Goal: Navigation & Orientation: Find specific page/section

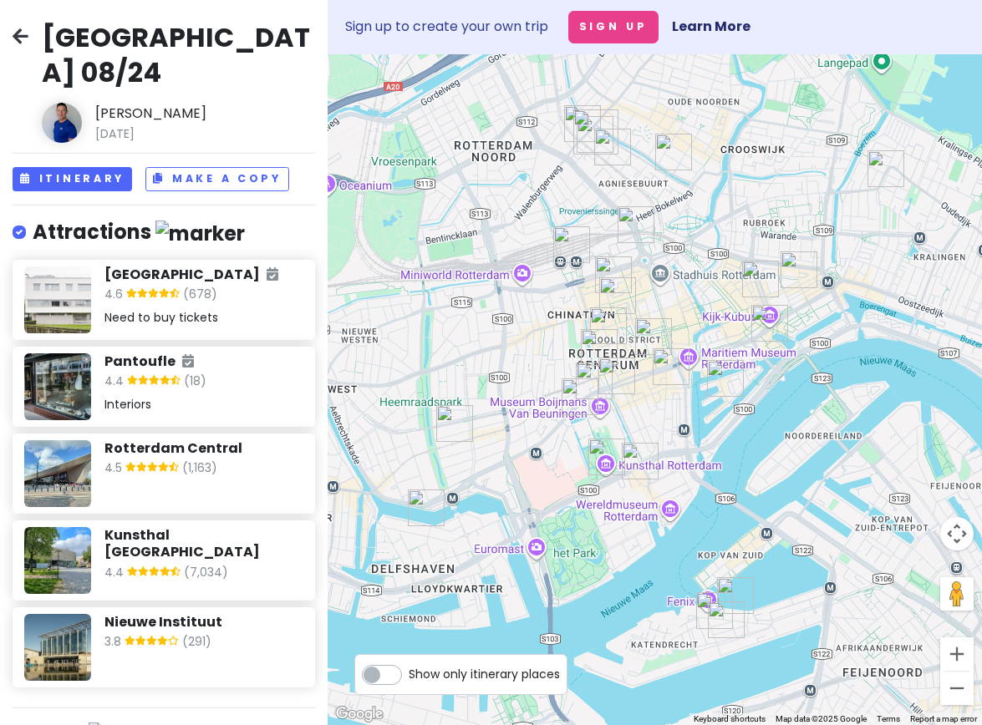
click at [70, 353] on img at bounding box center [57, 386] width 67 height 67
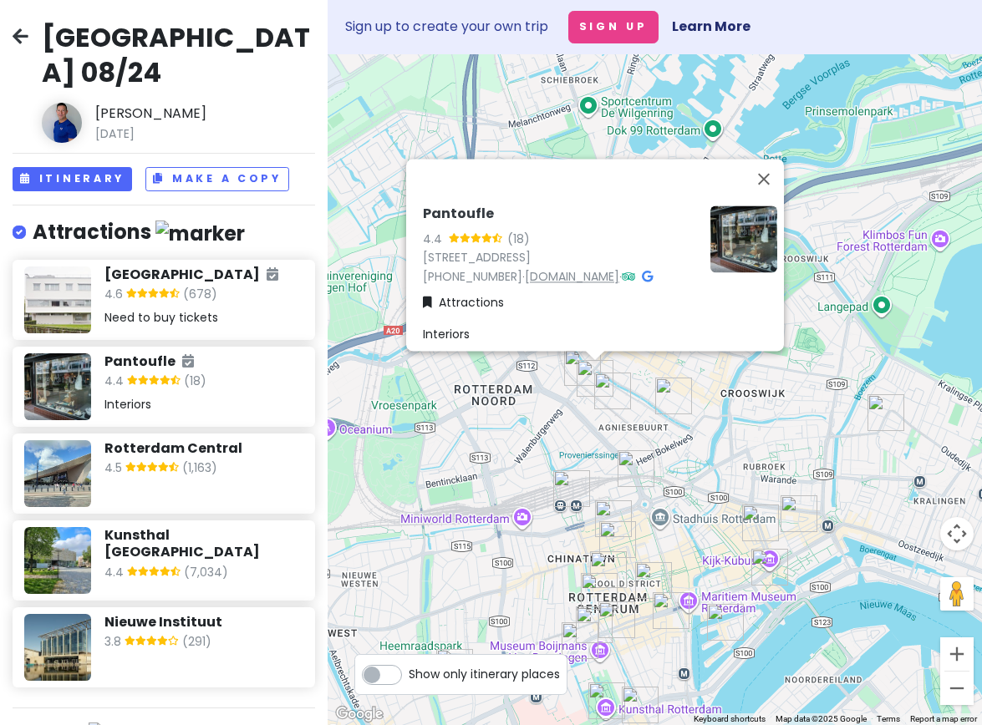
click at [553, 268] on link "[DOMAIN_NAME]" at bounding box center [572, 276] width 94 height 17
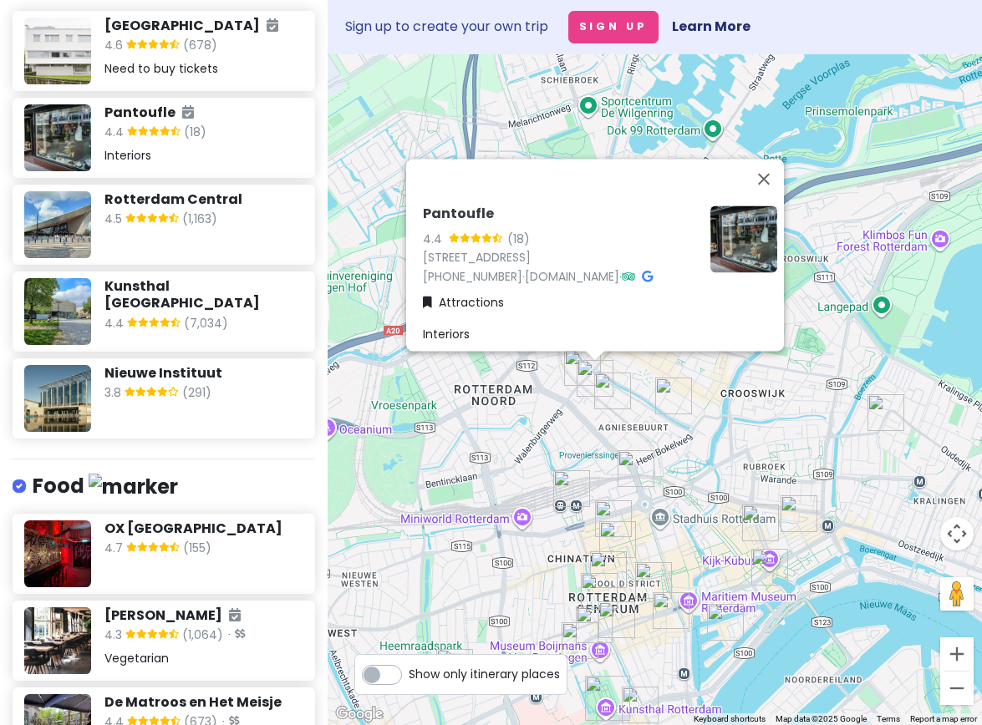
scroll to position [251, 0]
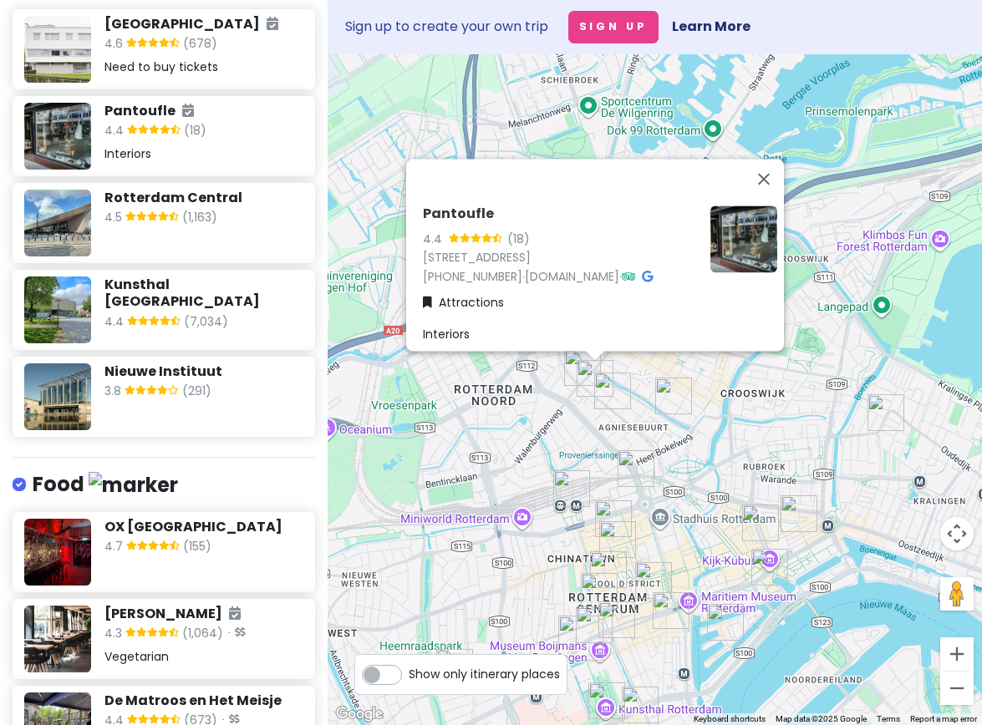
click at [62, 363] on img at bounding box center [57, 396] width 67 height 67
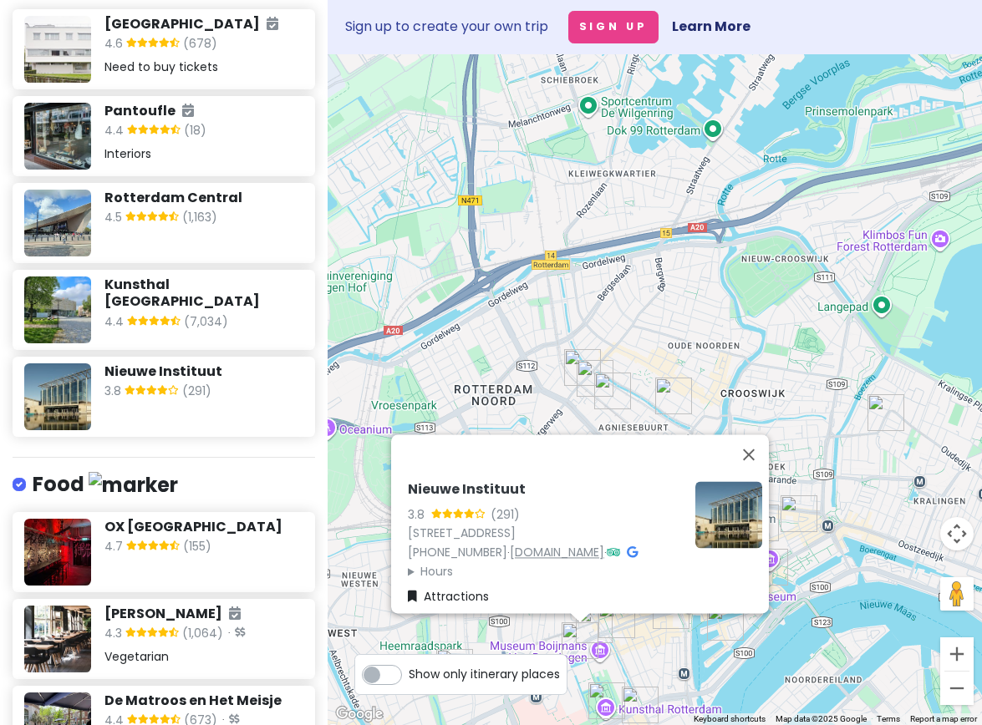
click at [550, 544] on link "[DOMAIN_NAME]" at bounding box center [557, 552] width 94 height 17
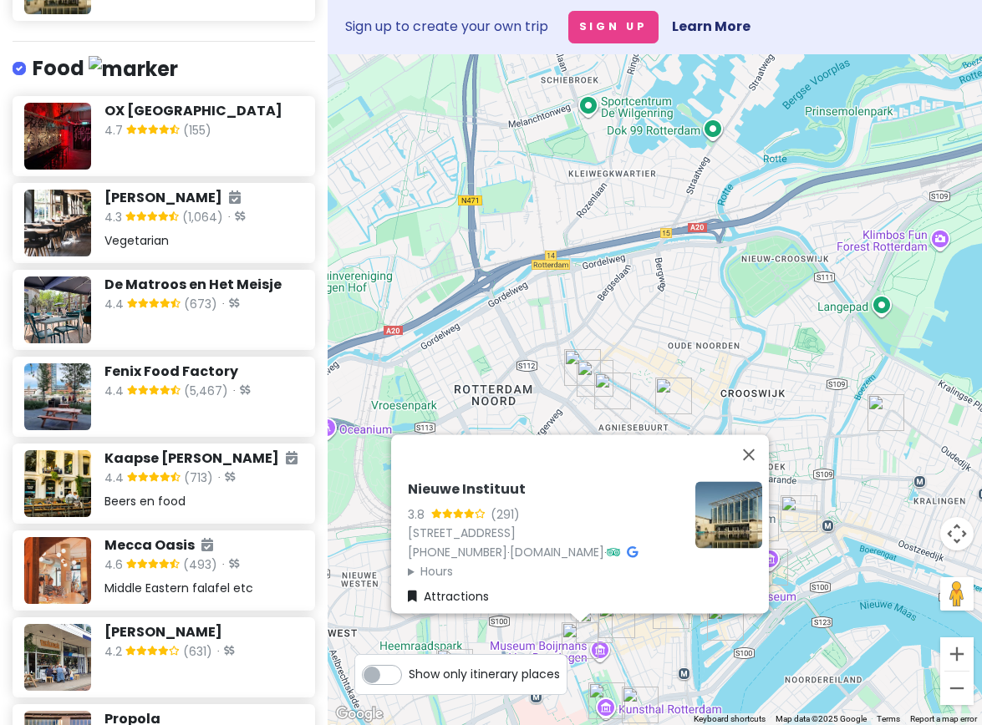
scroll to position [668, 0]
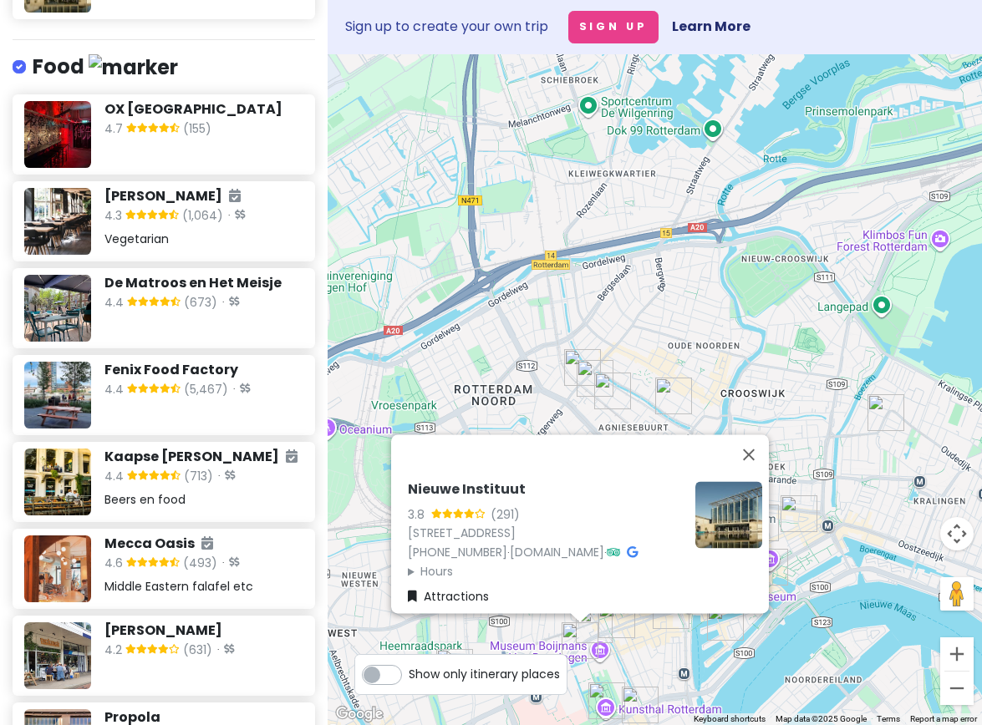
click at [78, 275] on img at bounding box center [57, 308] width 67 height 67
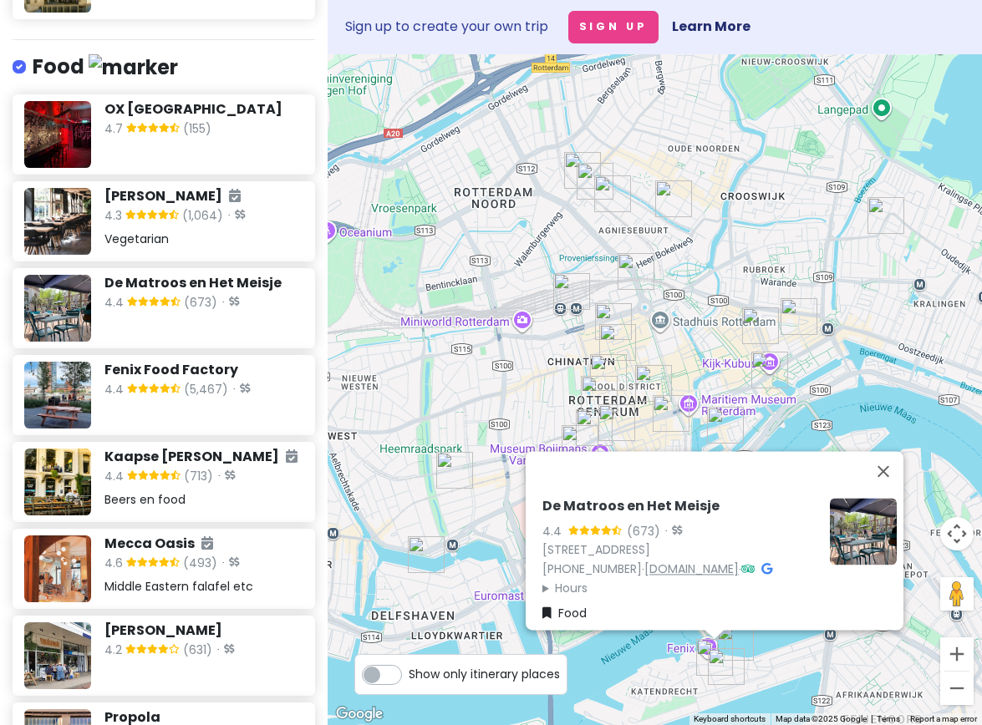
click at [644, 561] on link "[DOMAIN_NAME]" at bounding box center [691, 569] width 94 height 17
click at [157, 362] on h6 "Fenix Food Factory" at bounding box center [203, 371] width 198 height 18
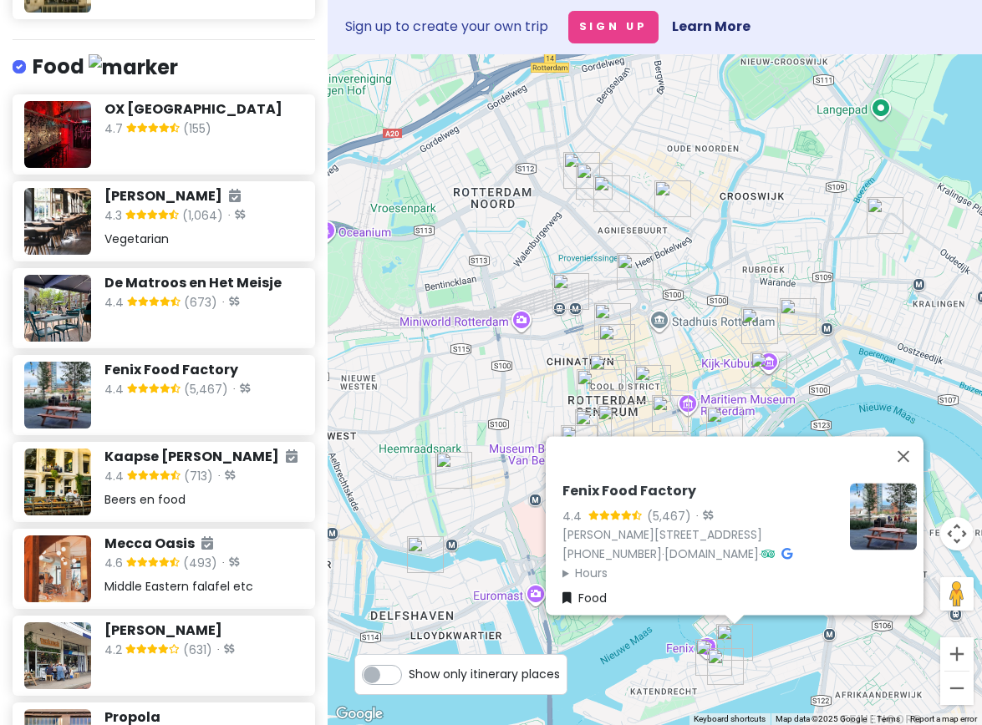
click at [162, 449] on h6 "Kaapse [PERSON_NAME]" at bounding box center [200, 458] width 193 height 18
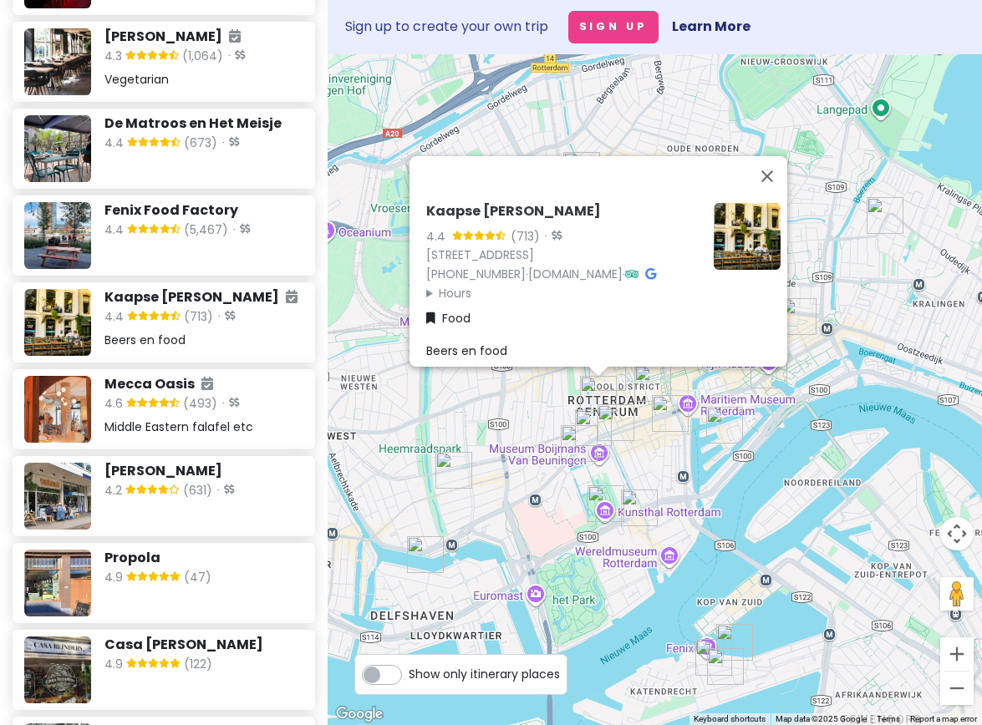
scroll to position [835, 0]
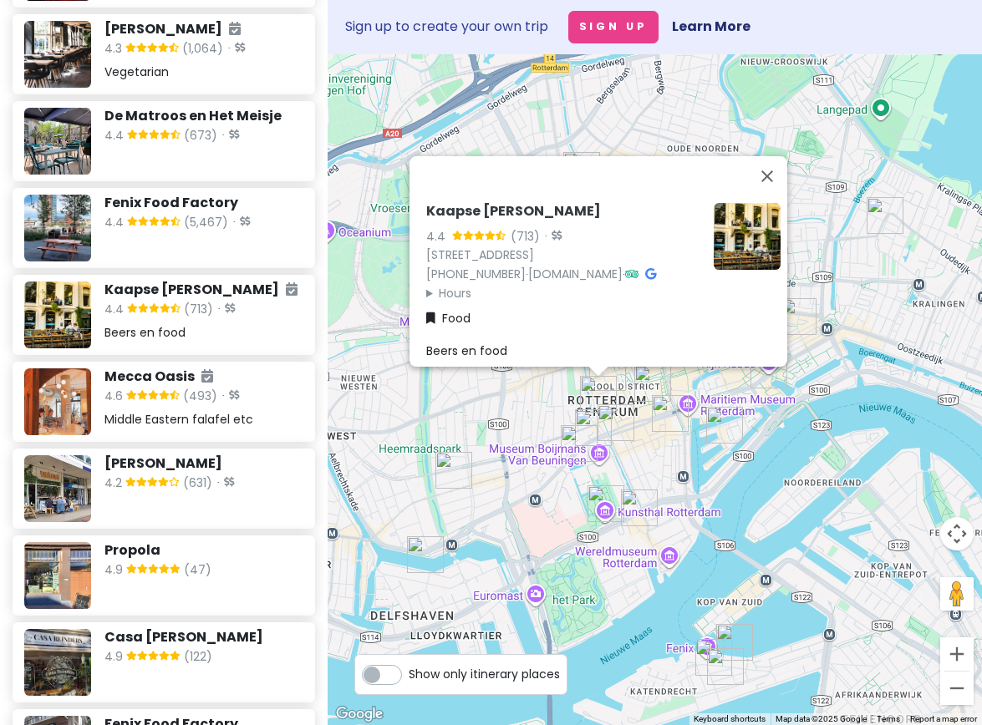
click at [146, 455] on h6 "[PERSON_NAME]" at bounding box center [203, 464] width 198 height 18
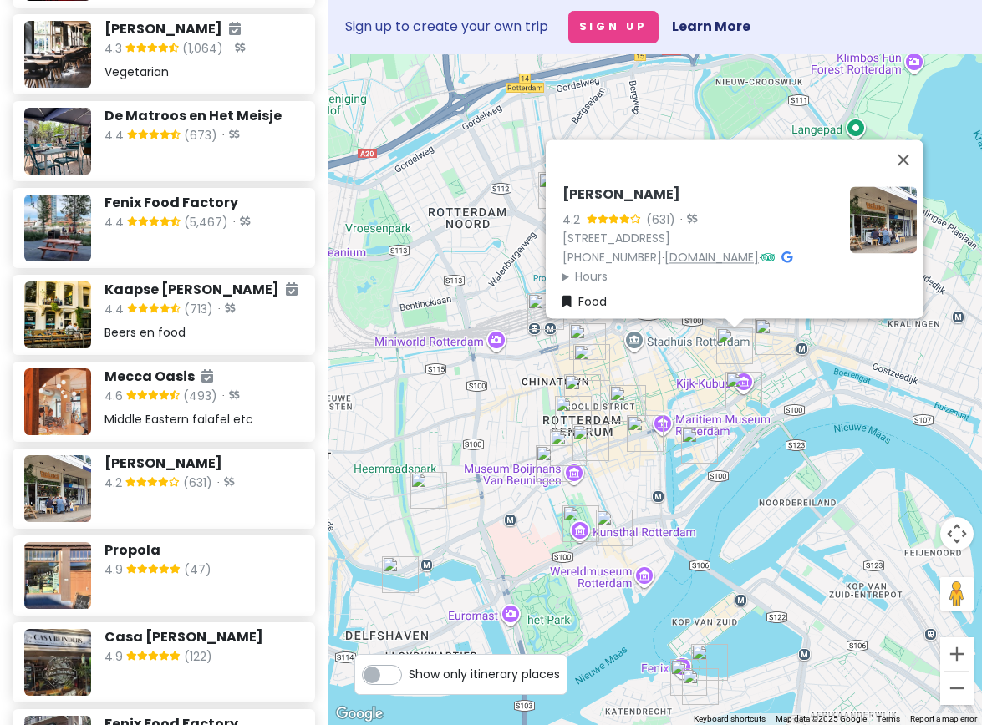
click at [701, 249] on link "[DOMAIN_NAME]" at bounding box center [711, 257] width 94 height 17
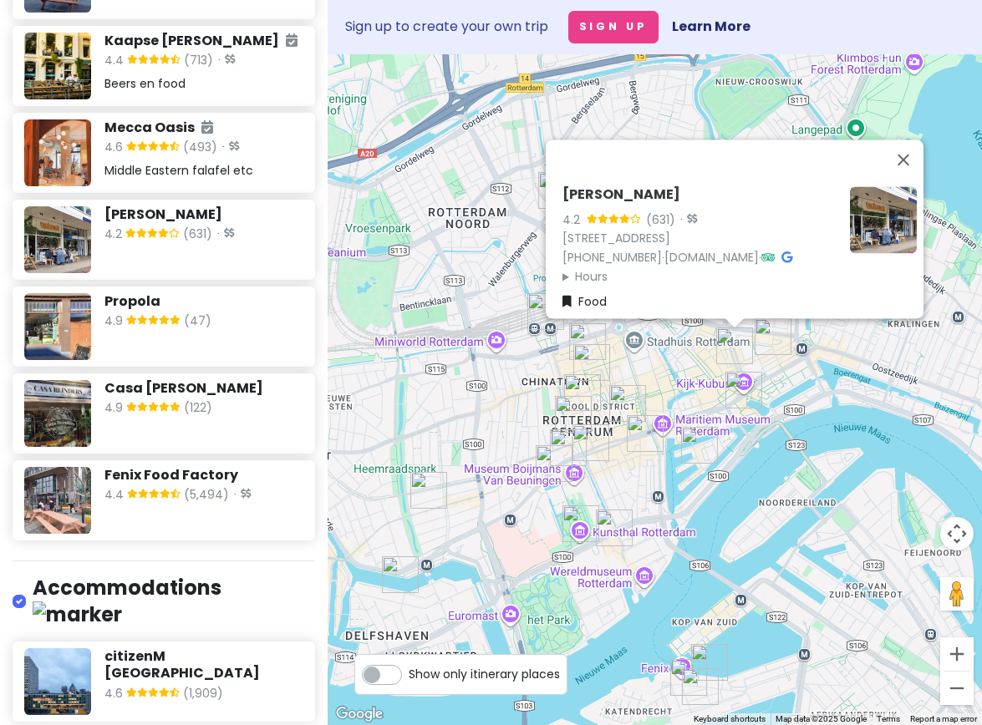
scroll to position [1086, 0]
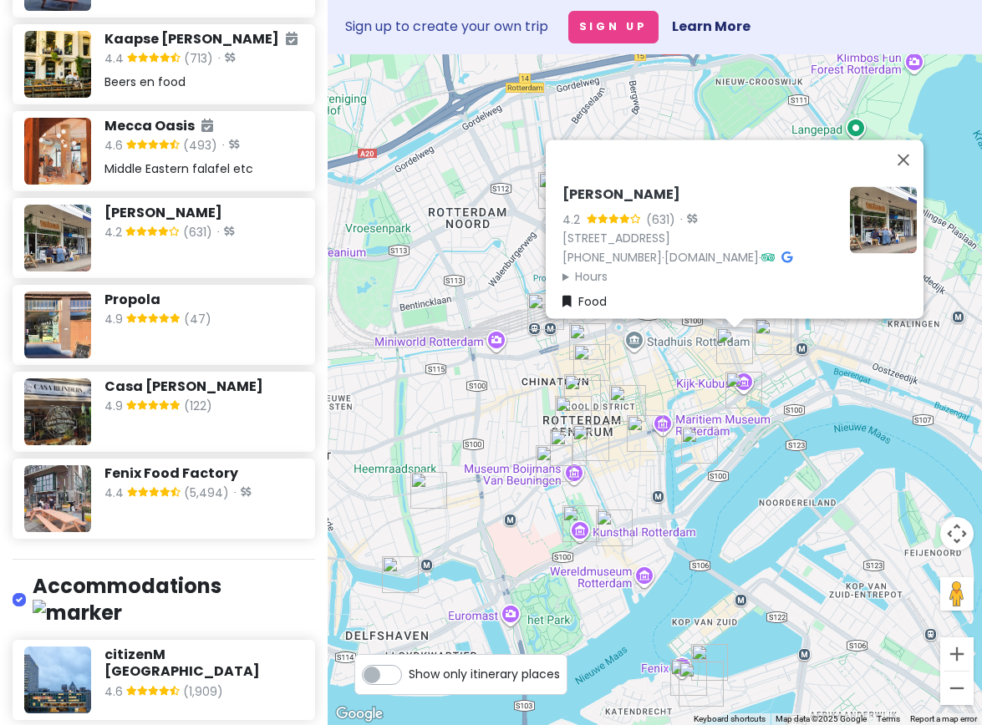
click at [60, 293] on img at bounding box center [57, 325] width 67 height 67
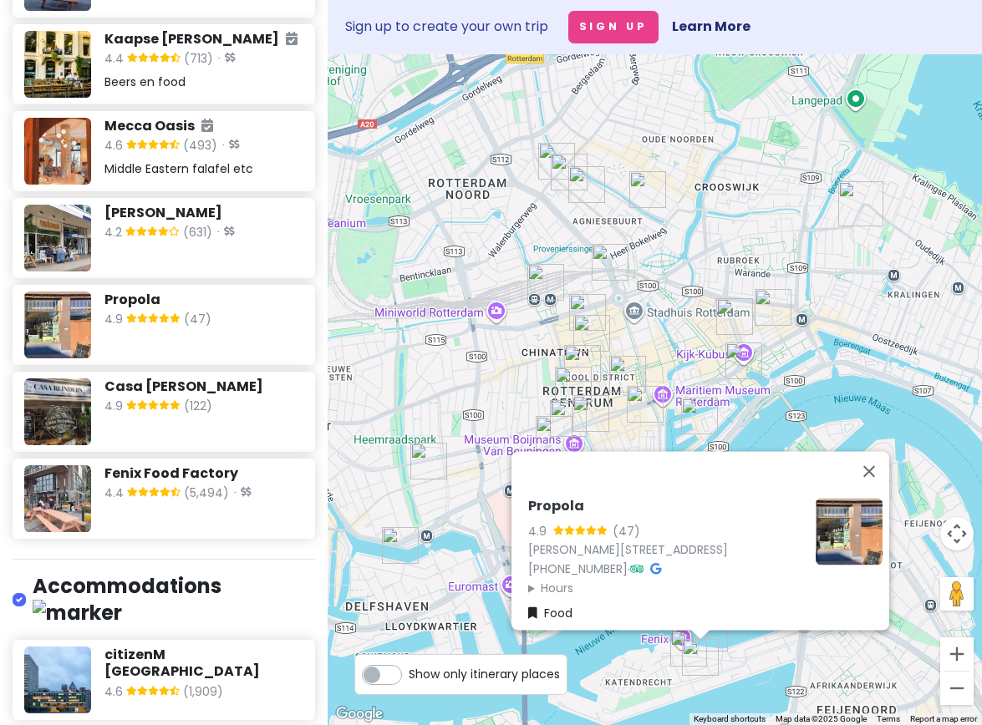
click at [70, 378] on img at bounding box center [57, 411] width 67 height 67
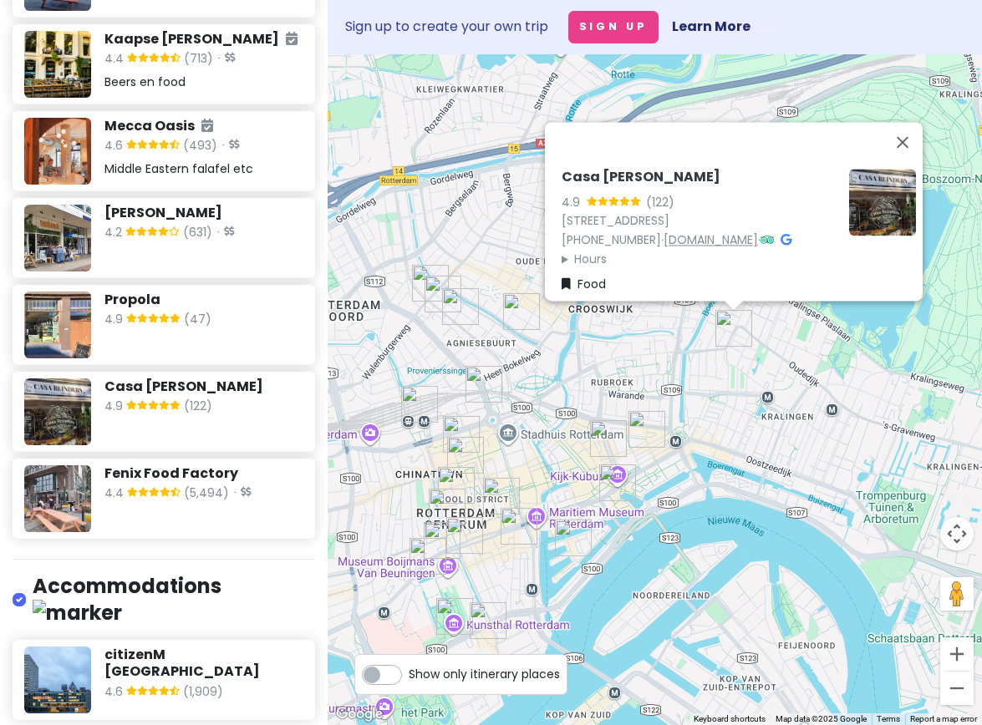
click at [703, 231] on link "[DOMAIN_NAME]" at bounding box center [710, 239] width 94 height 17
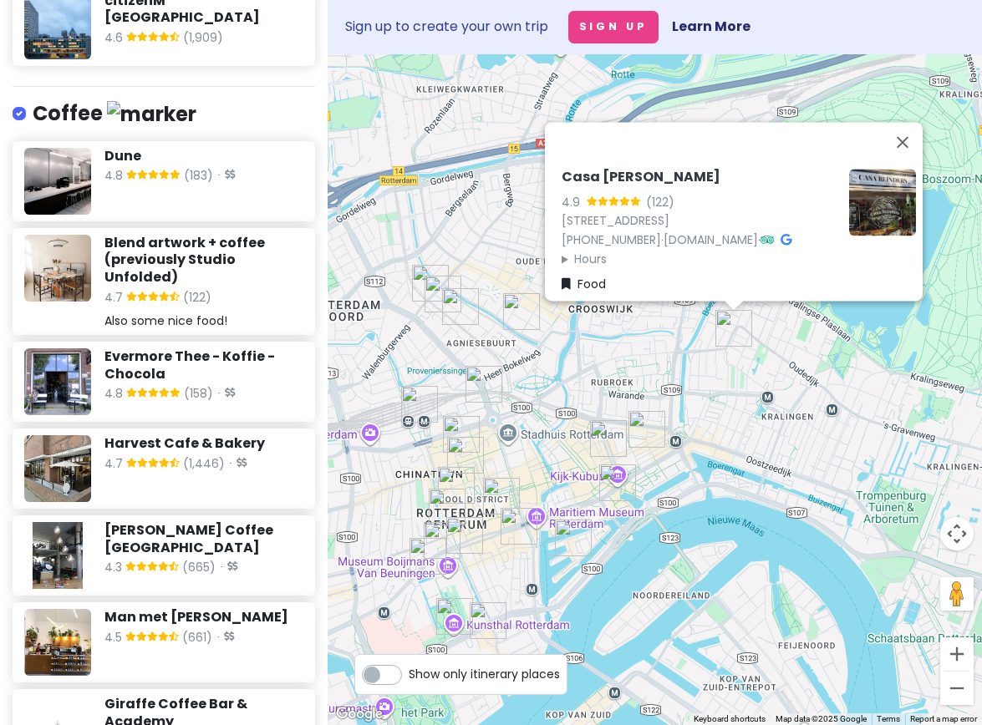
scroll to position [1754, 0]
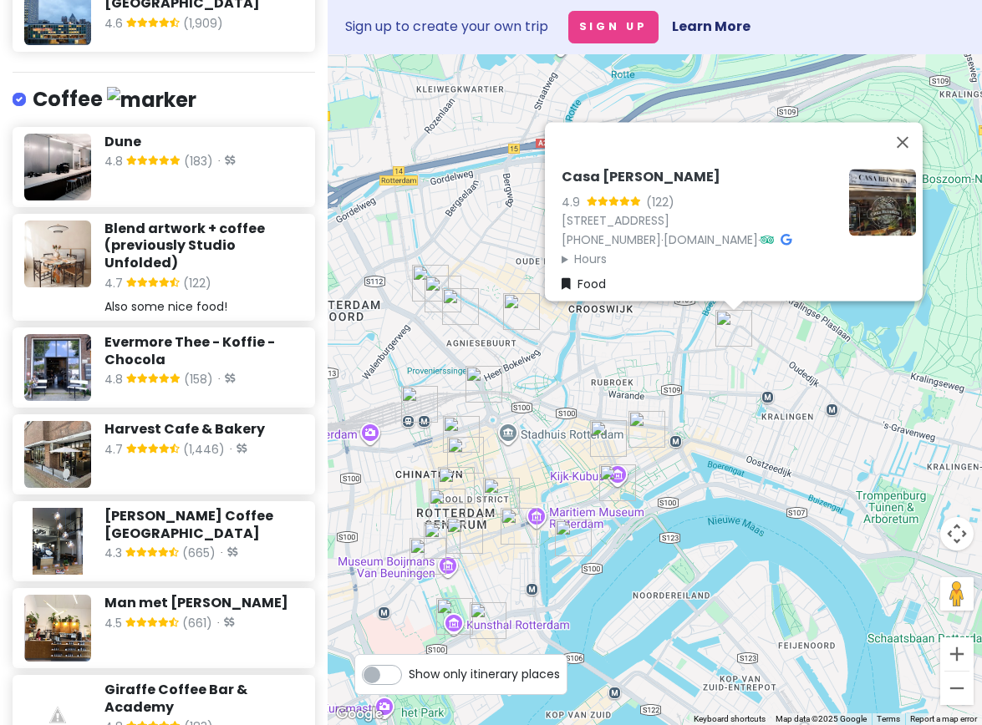
click at [75, 221] on img at bounding box center [57, 254] width 67 height 67
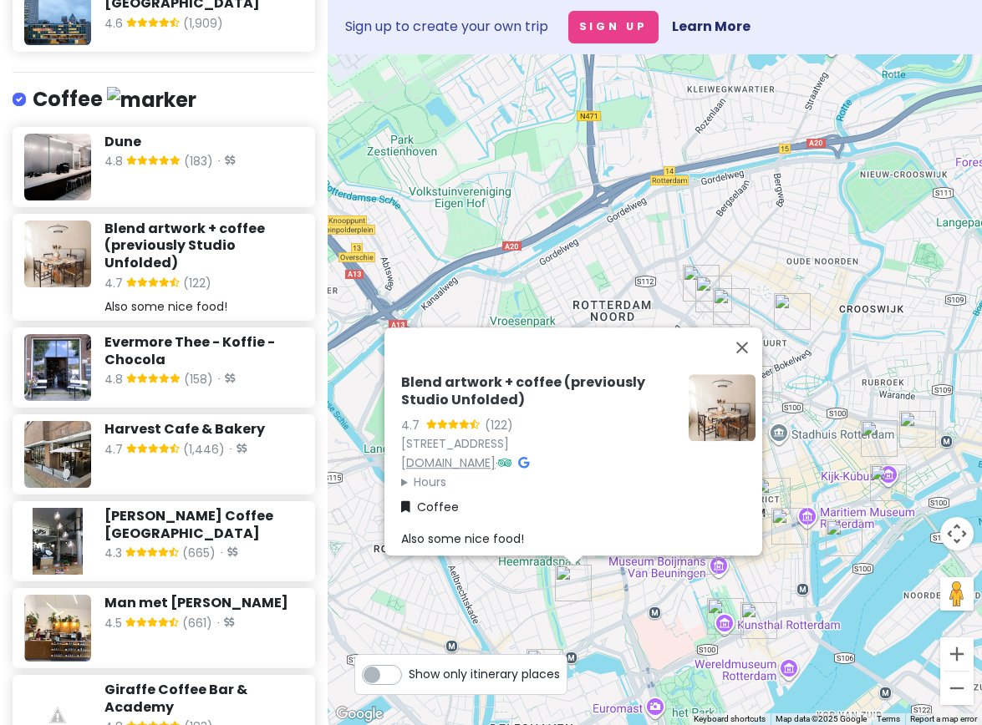
click at [438, 454] on link "[DOMAIN_NAME]" at bounding box center [448, 462] width 94 height 17
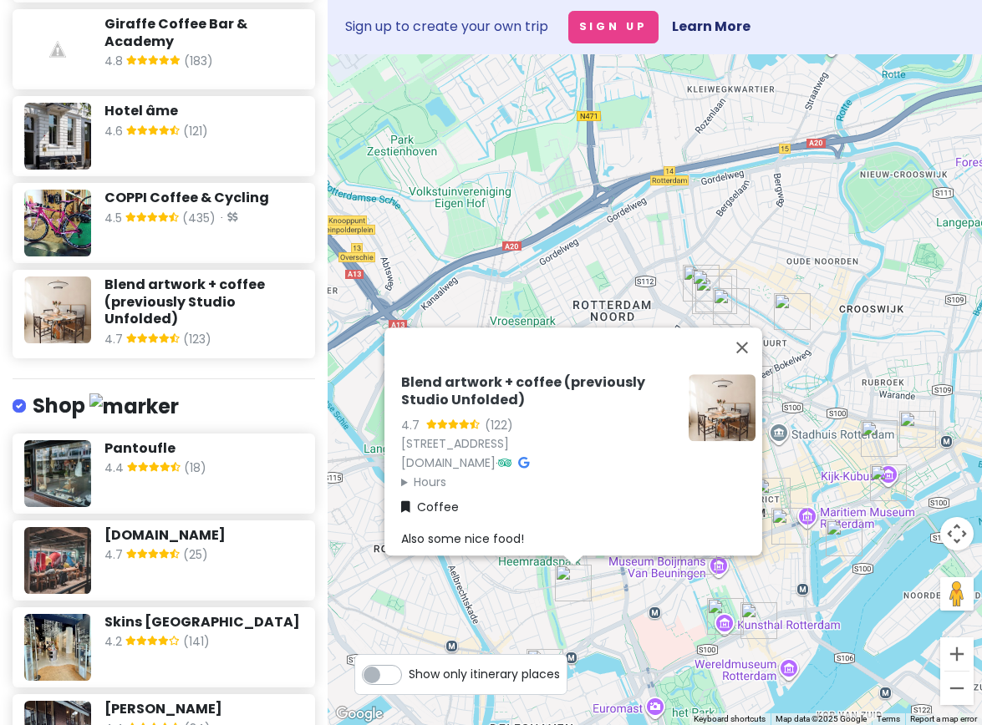
scroll to position [2428, 0]
